Goal: Task Accomplishment & Management: Use online tool/utility

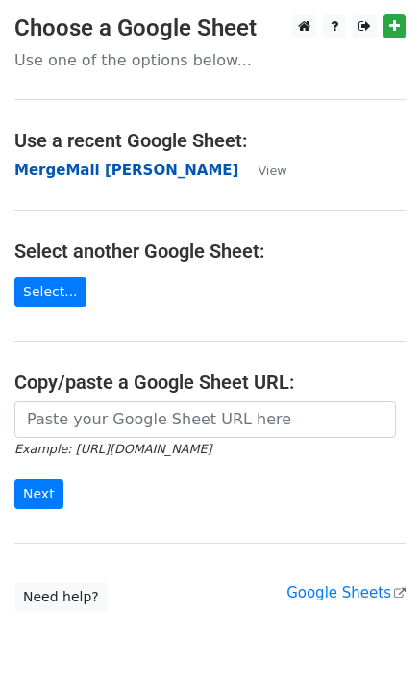
click at [54, 165] on strong "MergeMail [PERSON_NAME]" at bounding box center [126, 170] width 224 height 17
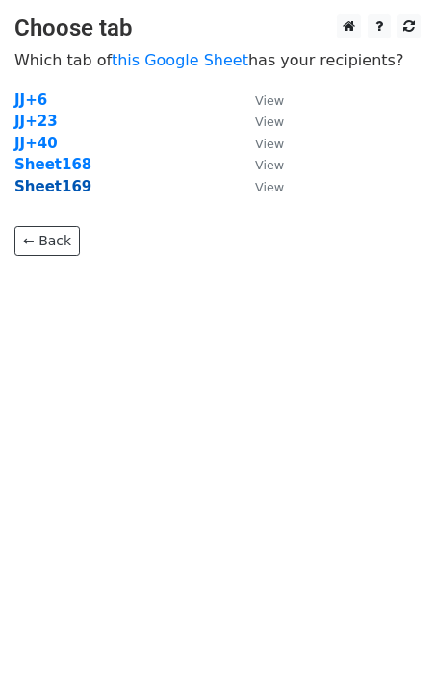
click at [60, 184] on strong "Sheet169" at bounding box center [52, 186] width 77 height 17
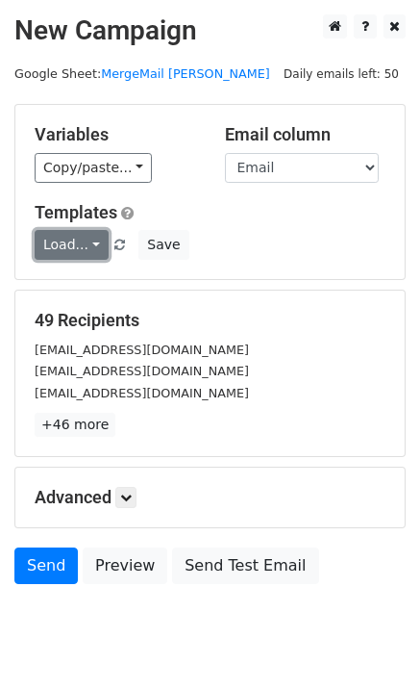
click at [78, 240] on link "Load..." at bounding box center [72, 245] width 74 height 30
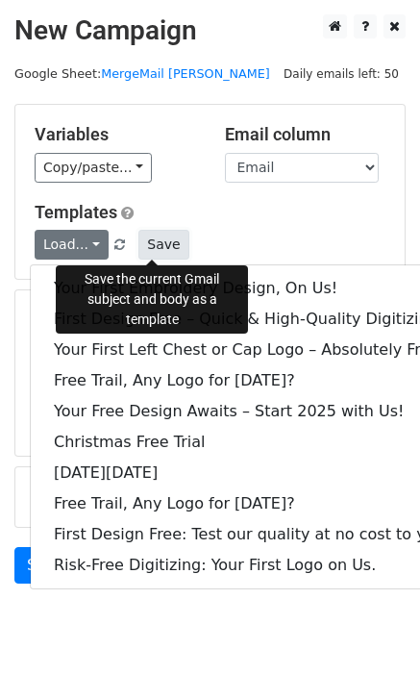
click at [167, 248] on button "Save" at bounding box center [163, 245] width 50 height 30
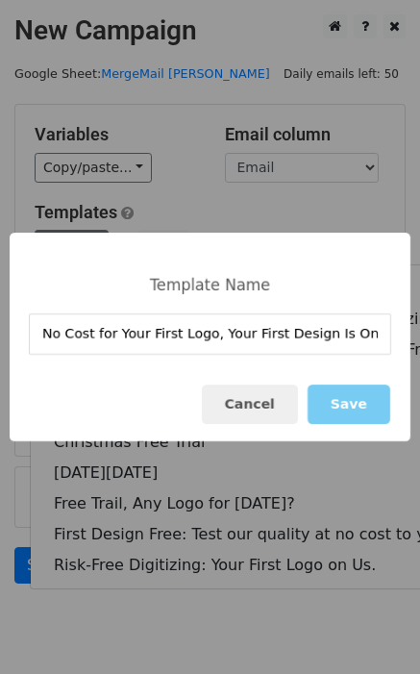
type input "No Cost for Your First Logo, Your First Design Is On Us!"
click at [353, 404] on button "Save" at bounding box center [349, 404] width 83 height 39
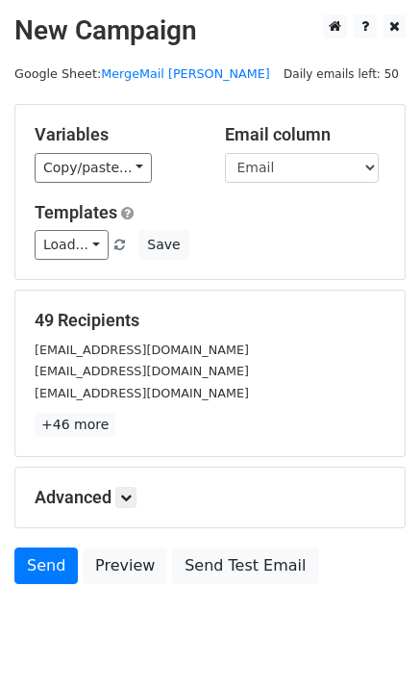
click at [34, 242] on div "Load... No Cost for Your First Logo, Your First Design Is On Us! Your First Emb…" at bounding box center [210, 245] width 380 height 30
click at [65, 246] on link "Load..." at bounding box center [72, 245] width 74 height 30
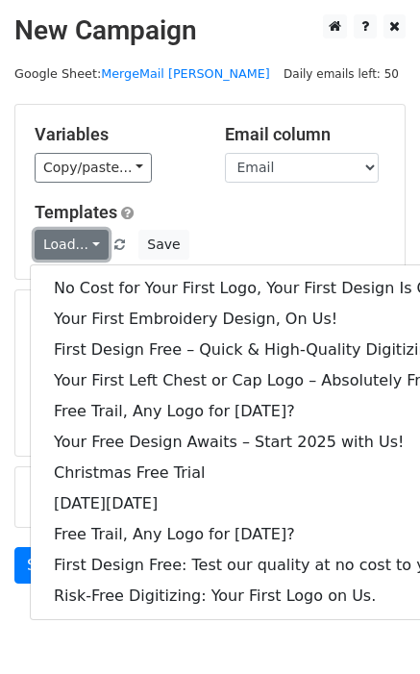
click at [66, 247] on link "Load..." at bounding box center [72, 245] width 74 height 30
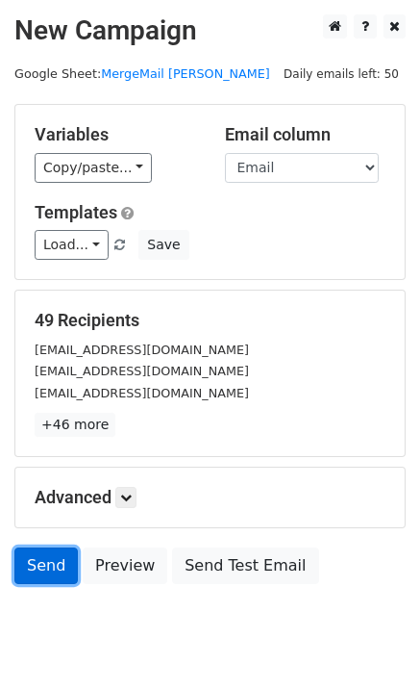
click at [38, 558] on link "Send" at bounding box center [45, 565] width 63 height 37
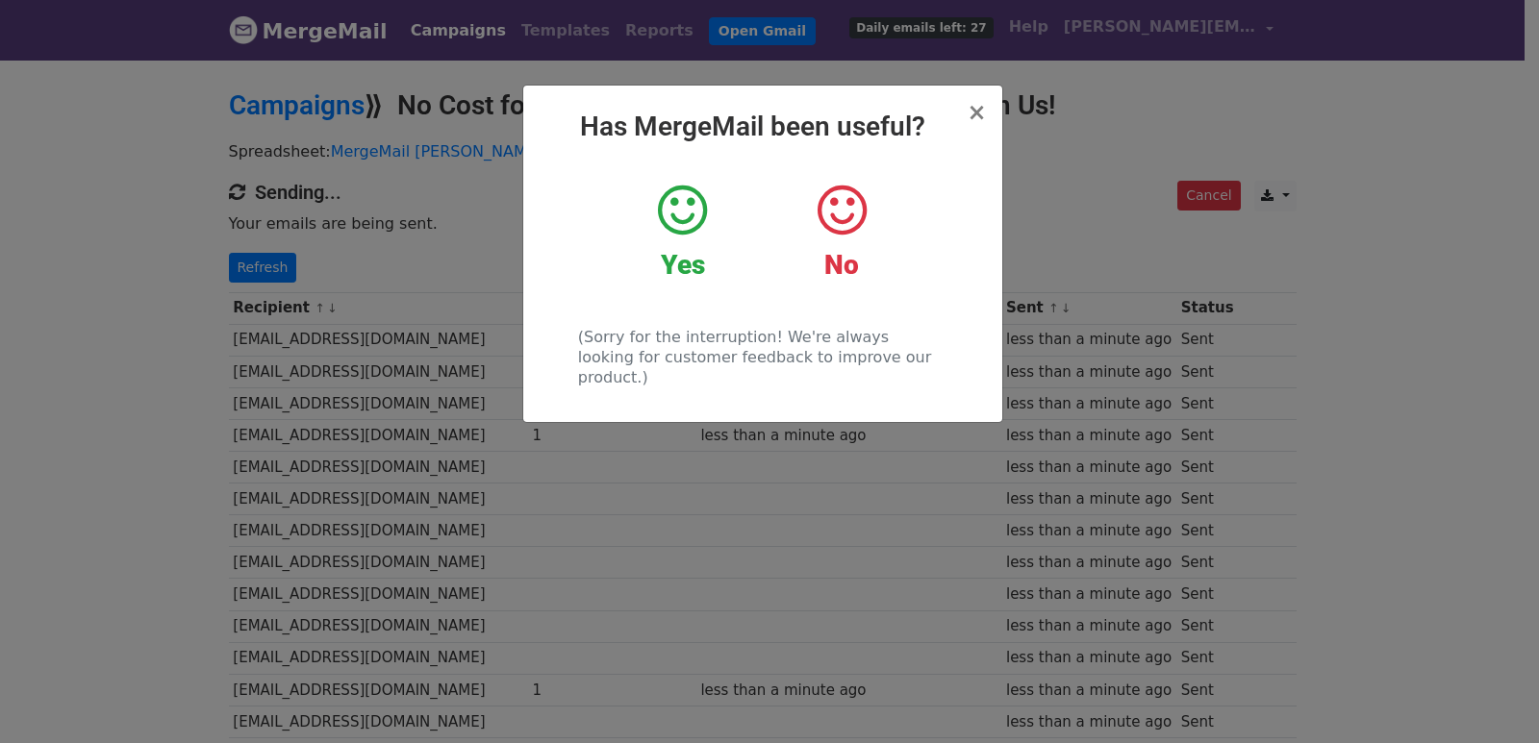
click at [375, 374] on div "× Has MergeMail been useful? Yes No (Sorry for the interruption! We're always l…" at bounding box center [769, 401] width 1539 height 686
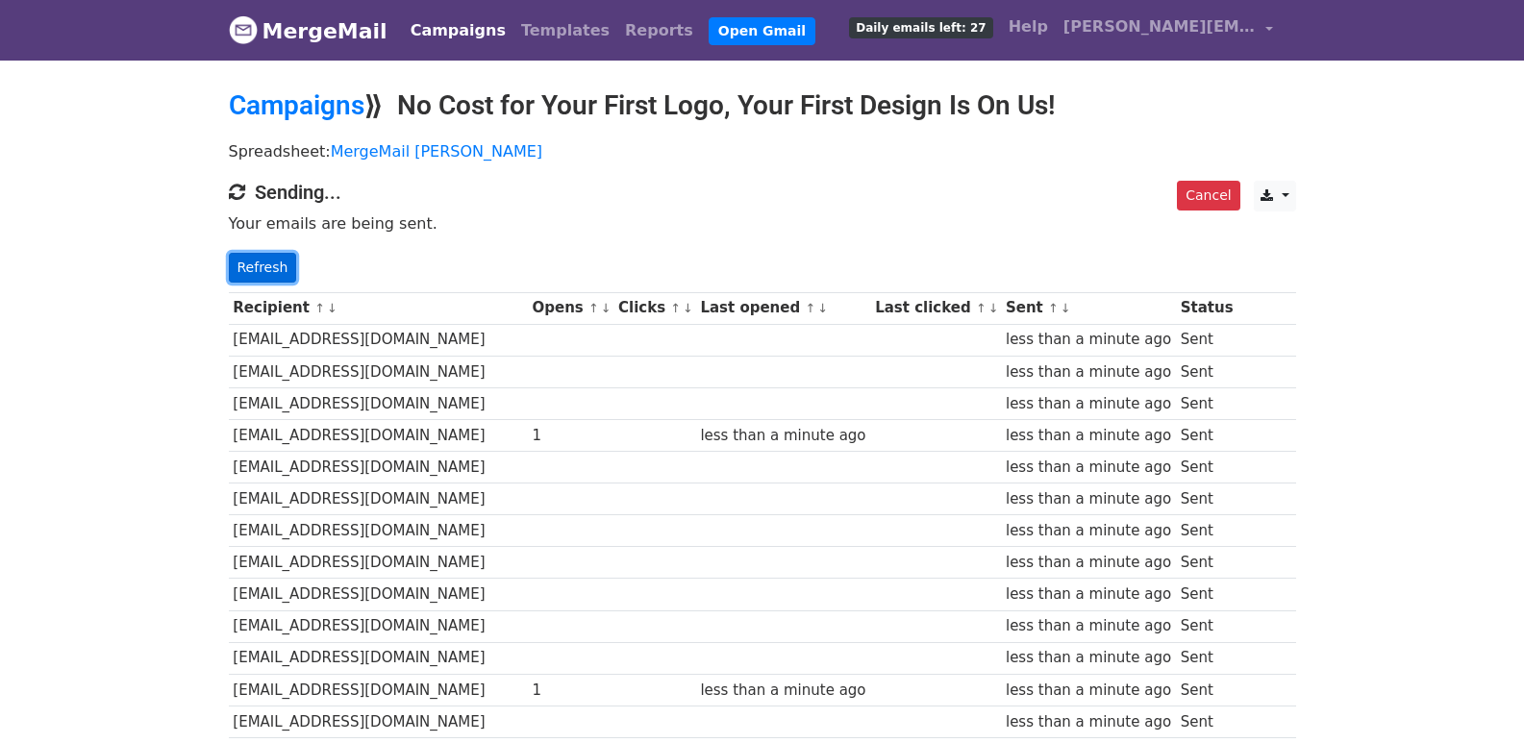
click at [247, 267] on link "Refresh" at bounding box center [263, 268] width 68 height 30
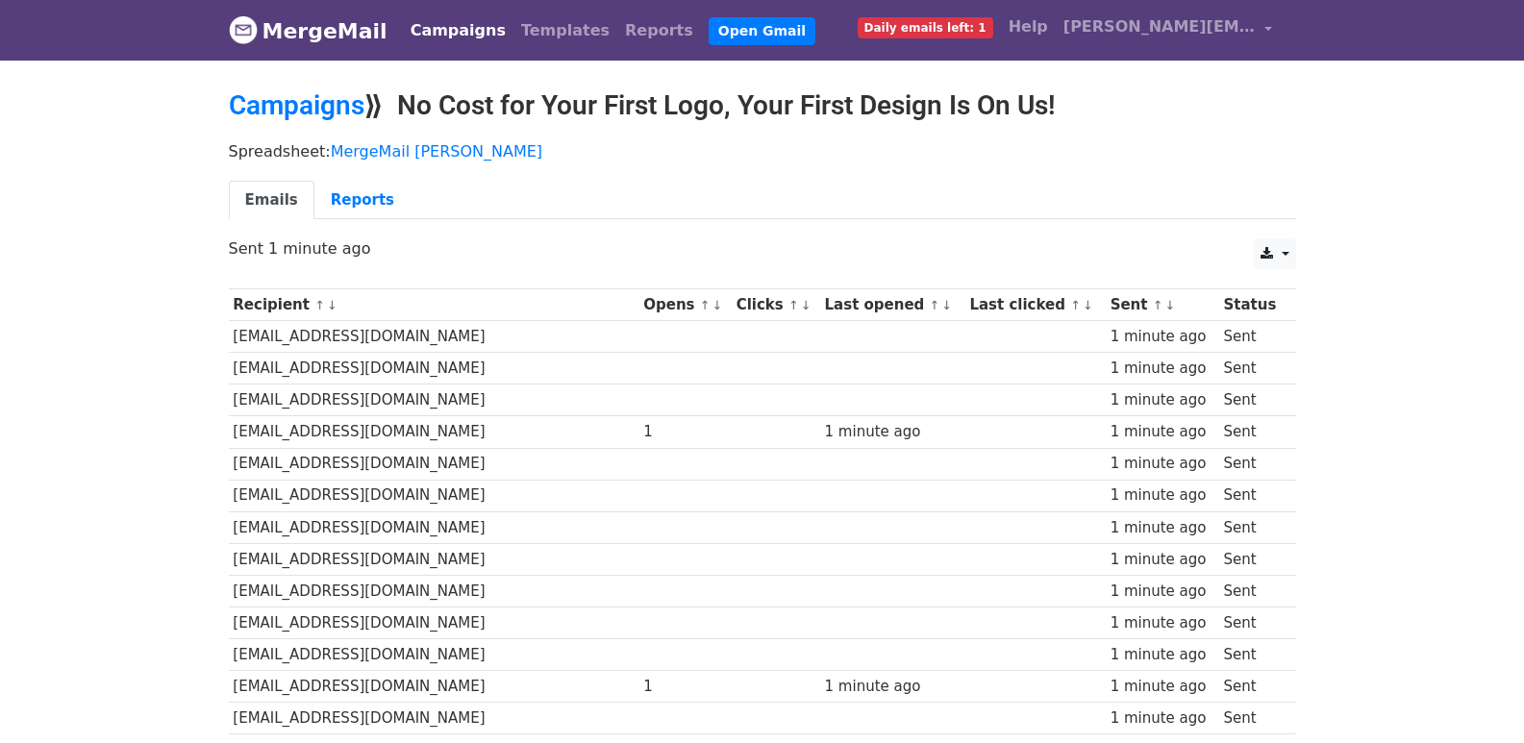
scroll to position [1307, 0]
